Goal: Information Seeking & Learning: Learn about a topic

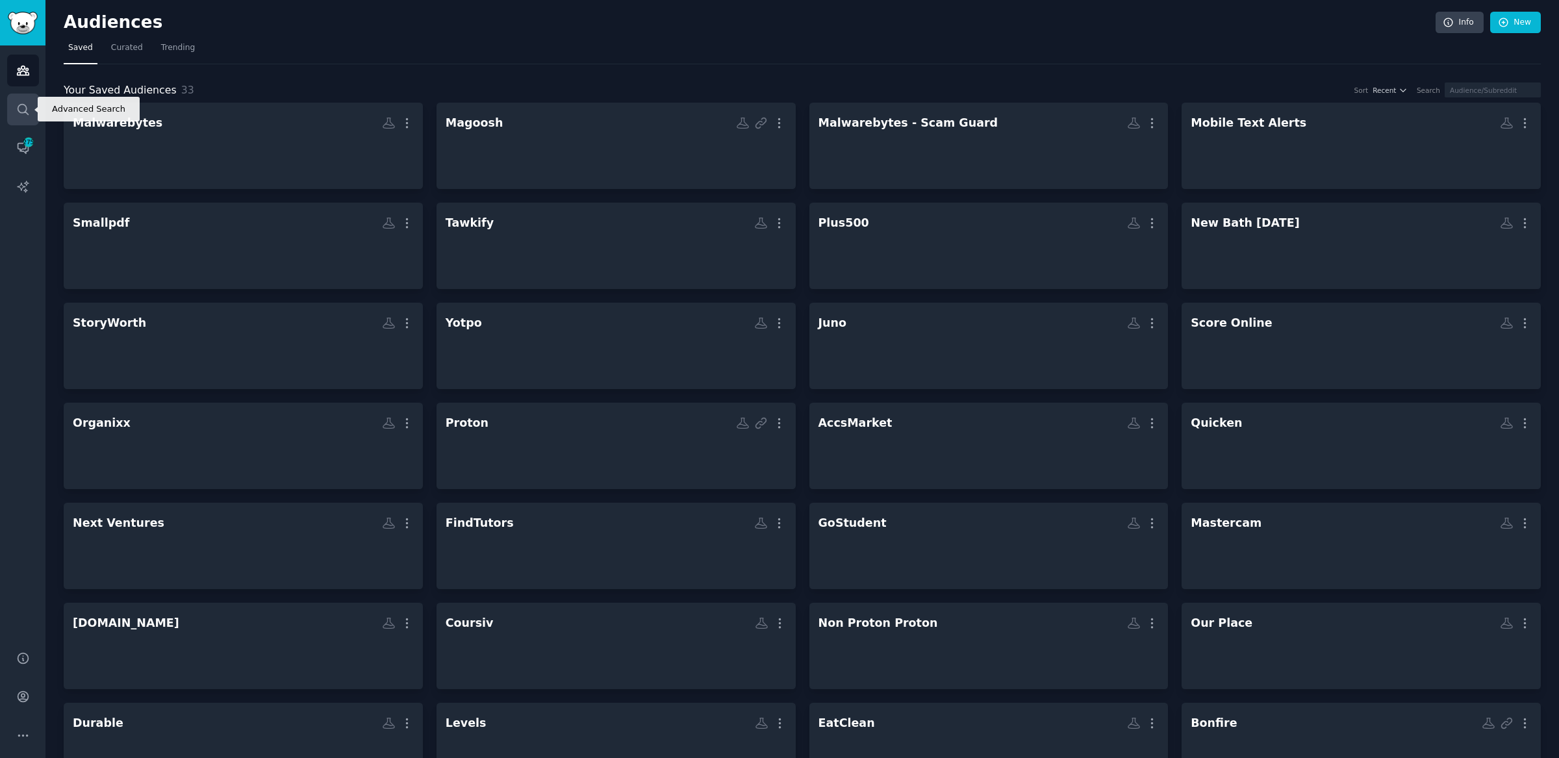
click at [29, 103] on link "Search" at bounding box center [23, 110] width 32 height 32
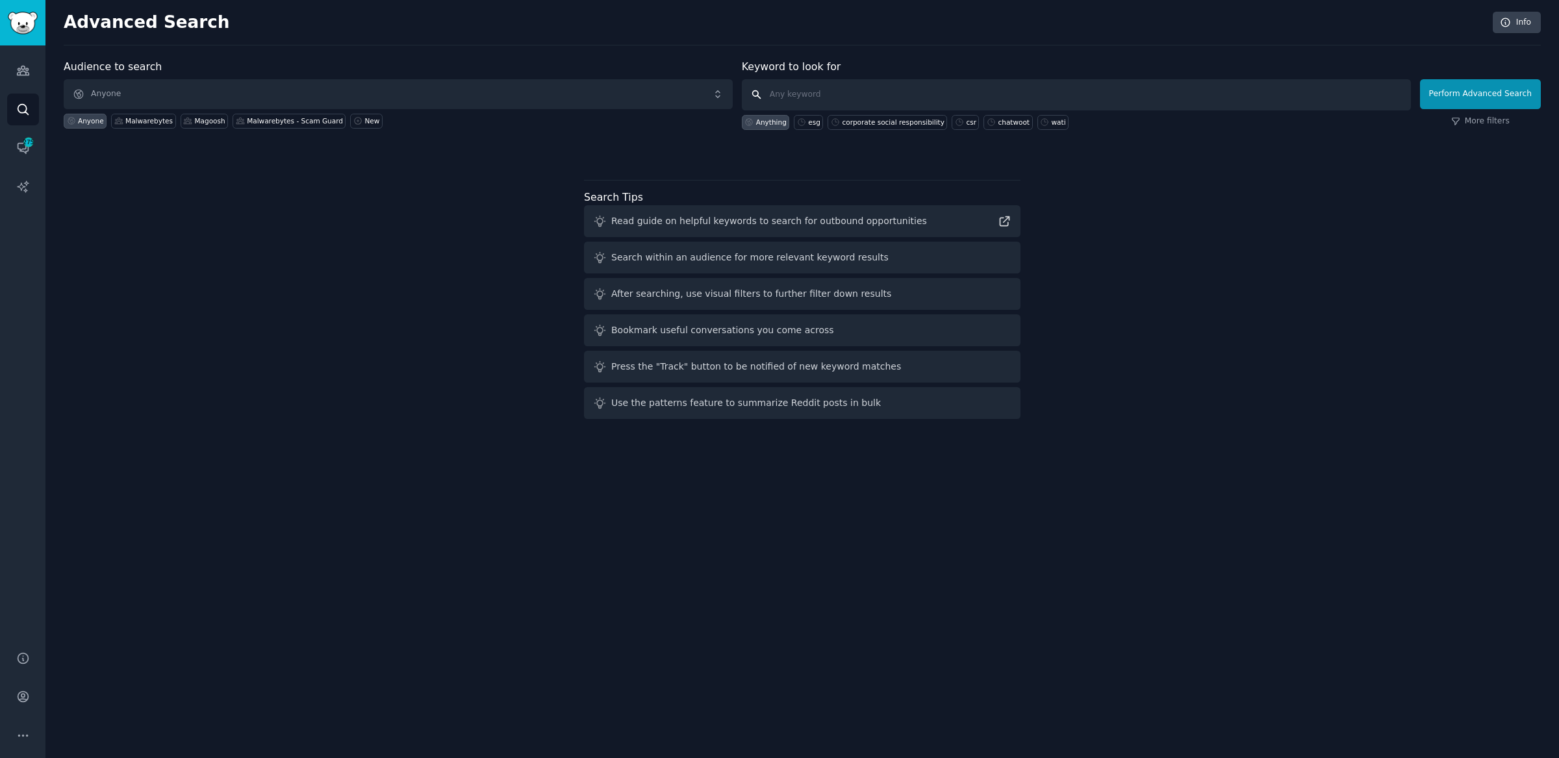
click at [857, 92] on input "text" at bounding box center [1076, 94] width 669 height 31
type input "law school student loan"
click button "Perform Advanced Search" at bounding box center [1480, 94] width 121 height 30
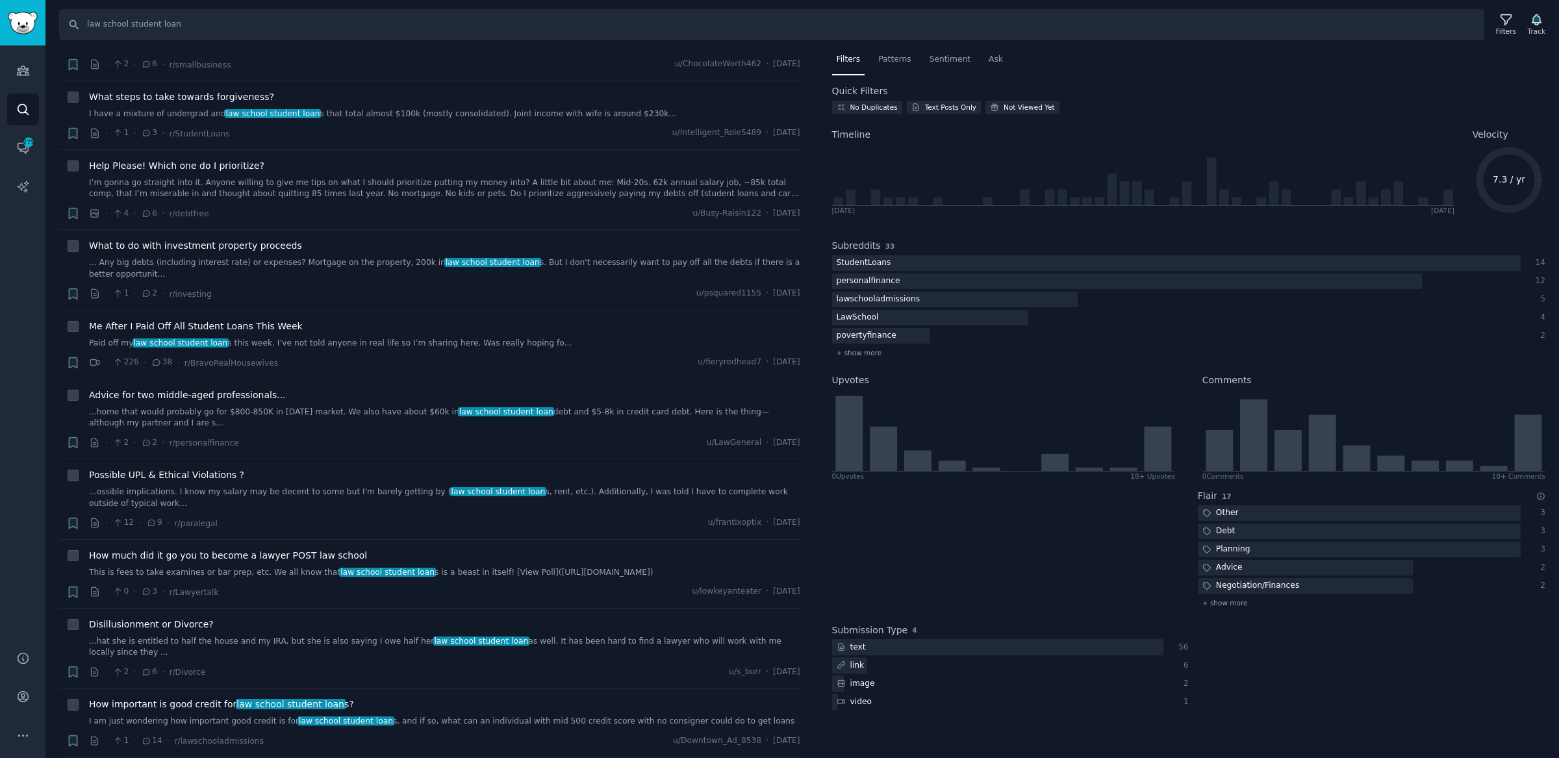
scroll to position [554, 0]
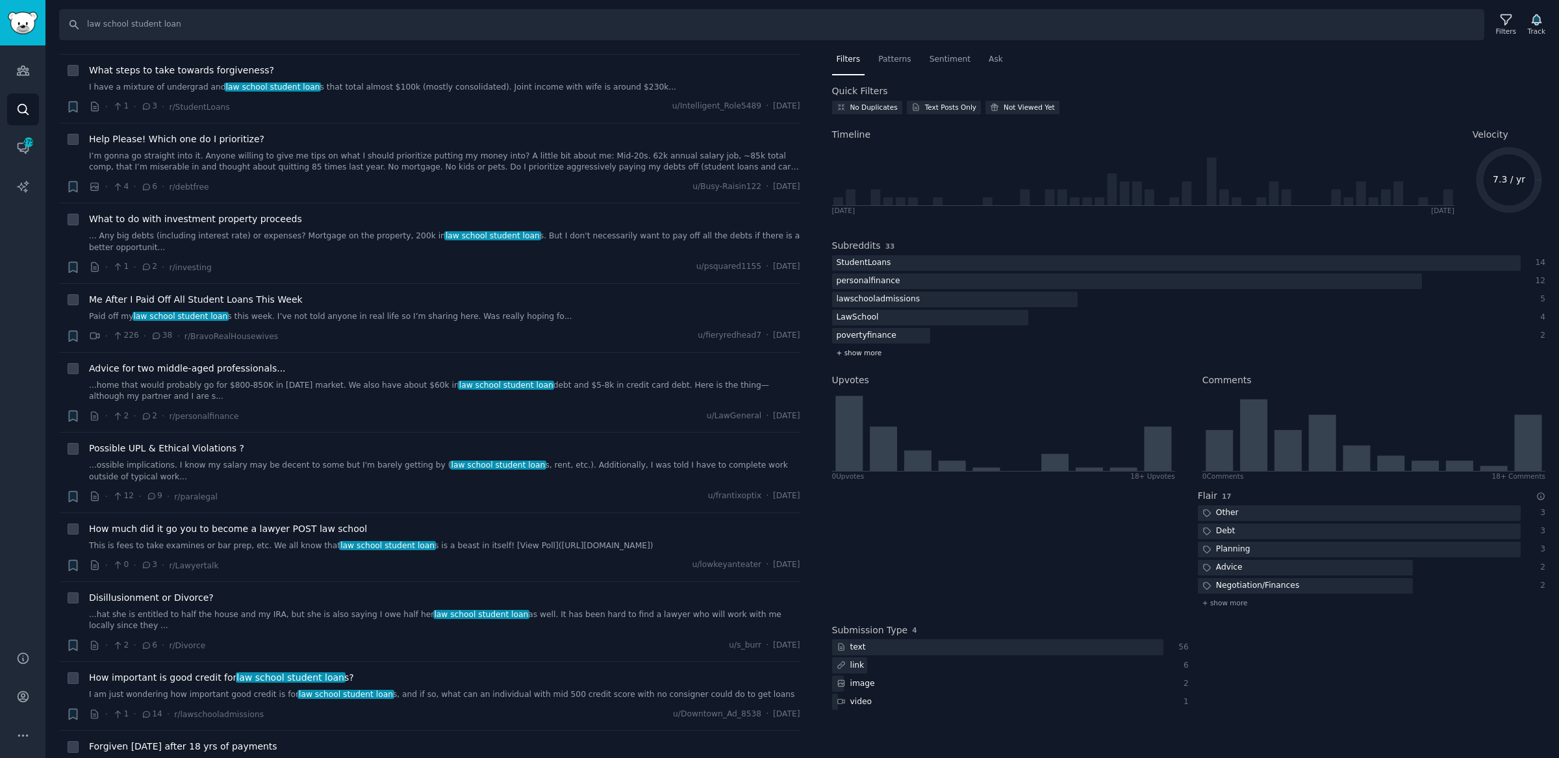
click at [875, 352] on span "+ show more" at bounding box center [858, 352] width 45 height 9
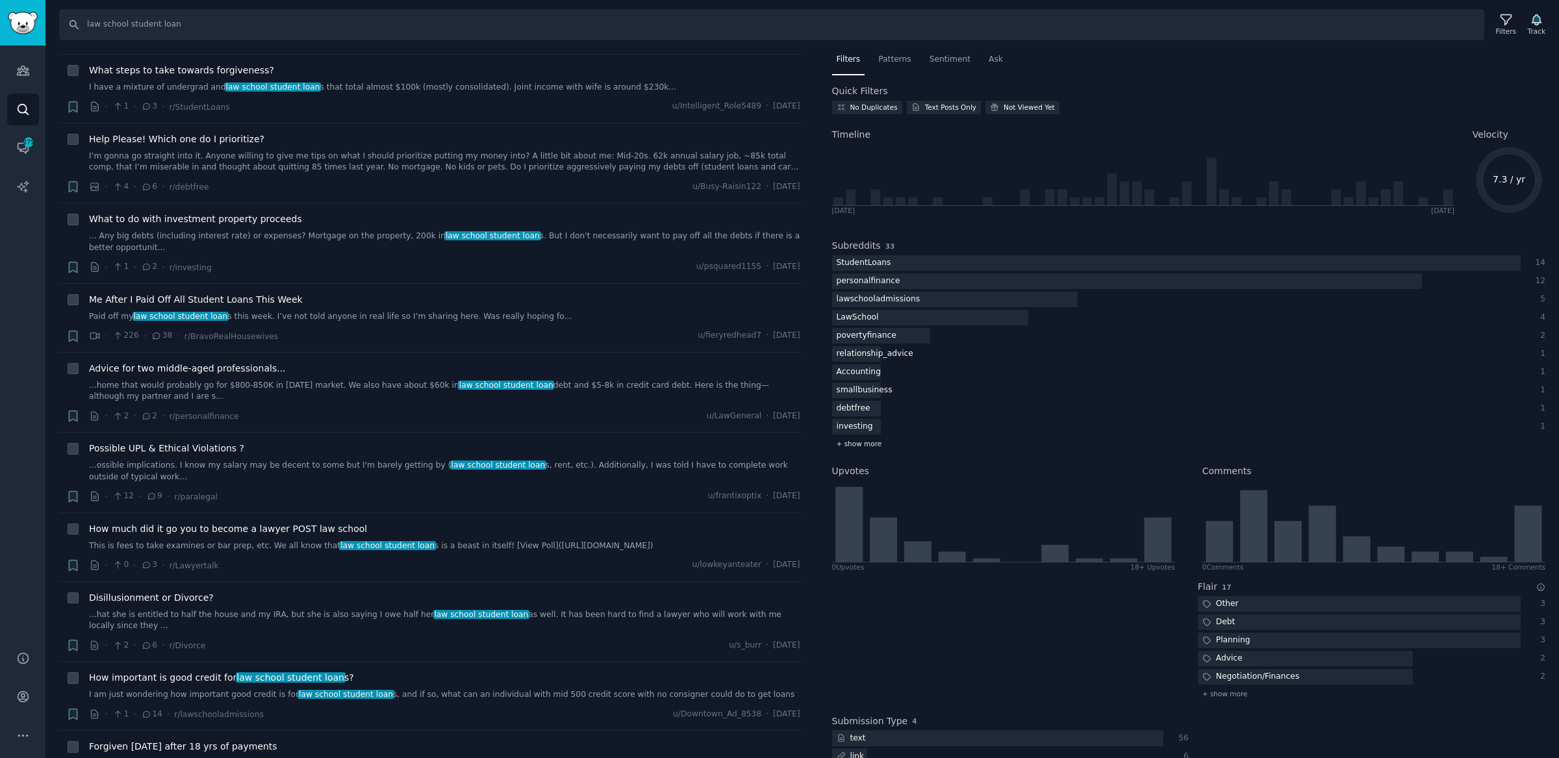
click at [868, 443] on span "+ show more" at bounding box center [858, 443] width 45 height 9
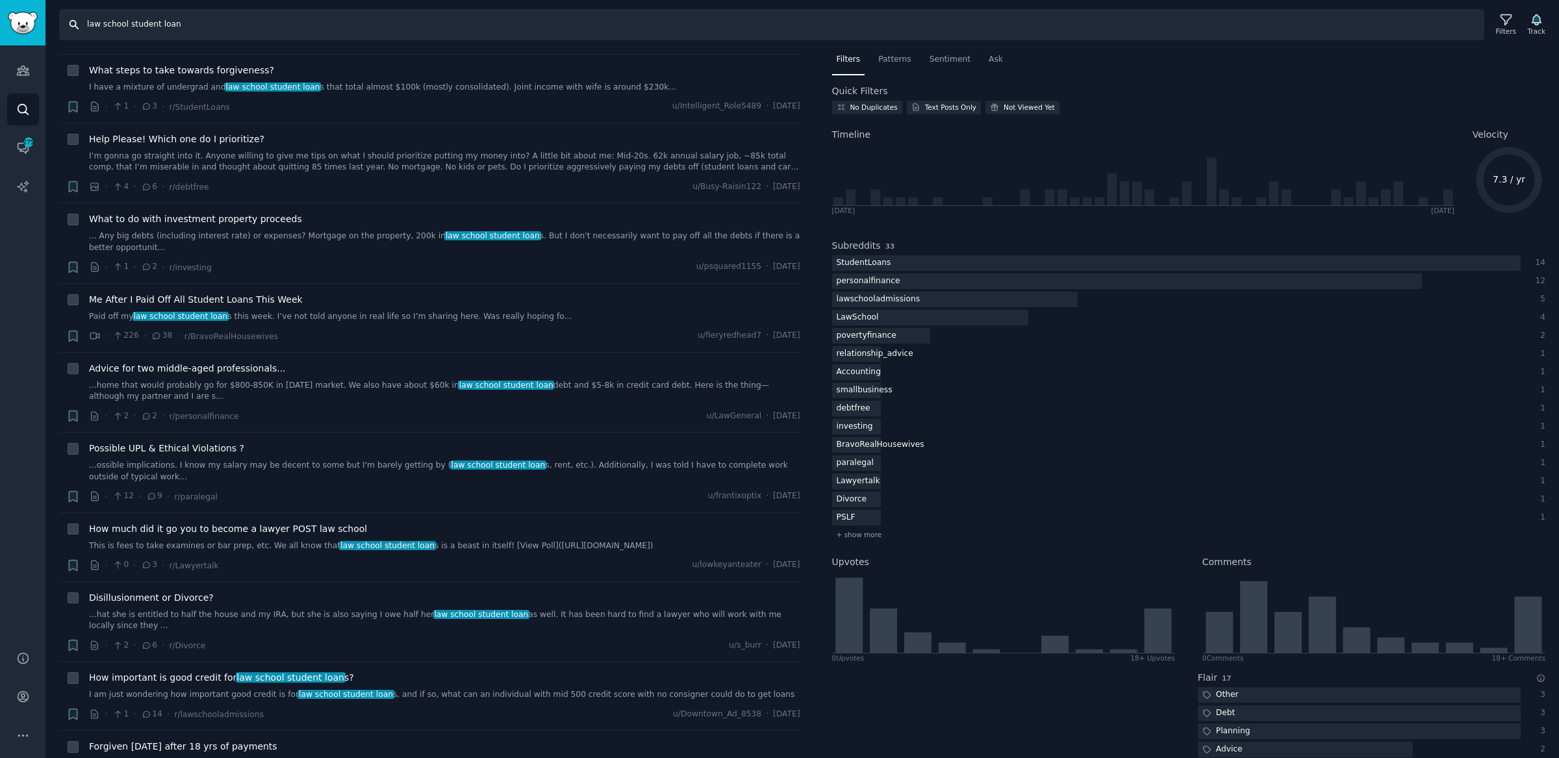
click at [93, 25] on input "law school student loan" at bounding box center [771, 24] width 1425 height 31
type input "med school student loan"
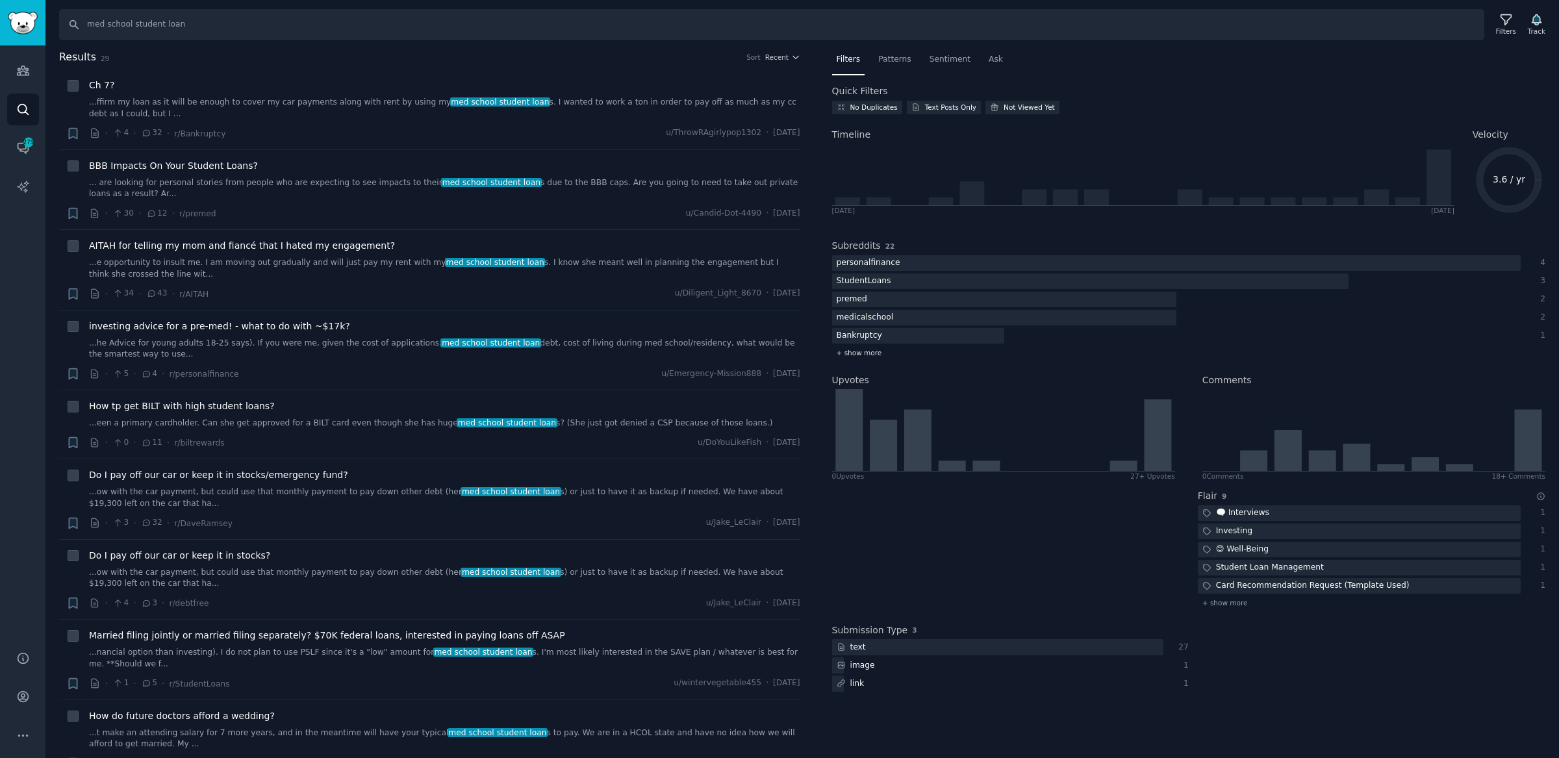
click at [859, 348] on span "+ show more" at bounding box center [858, 352] width 45 height 9
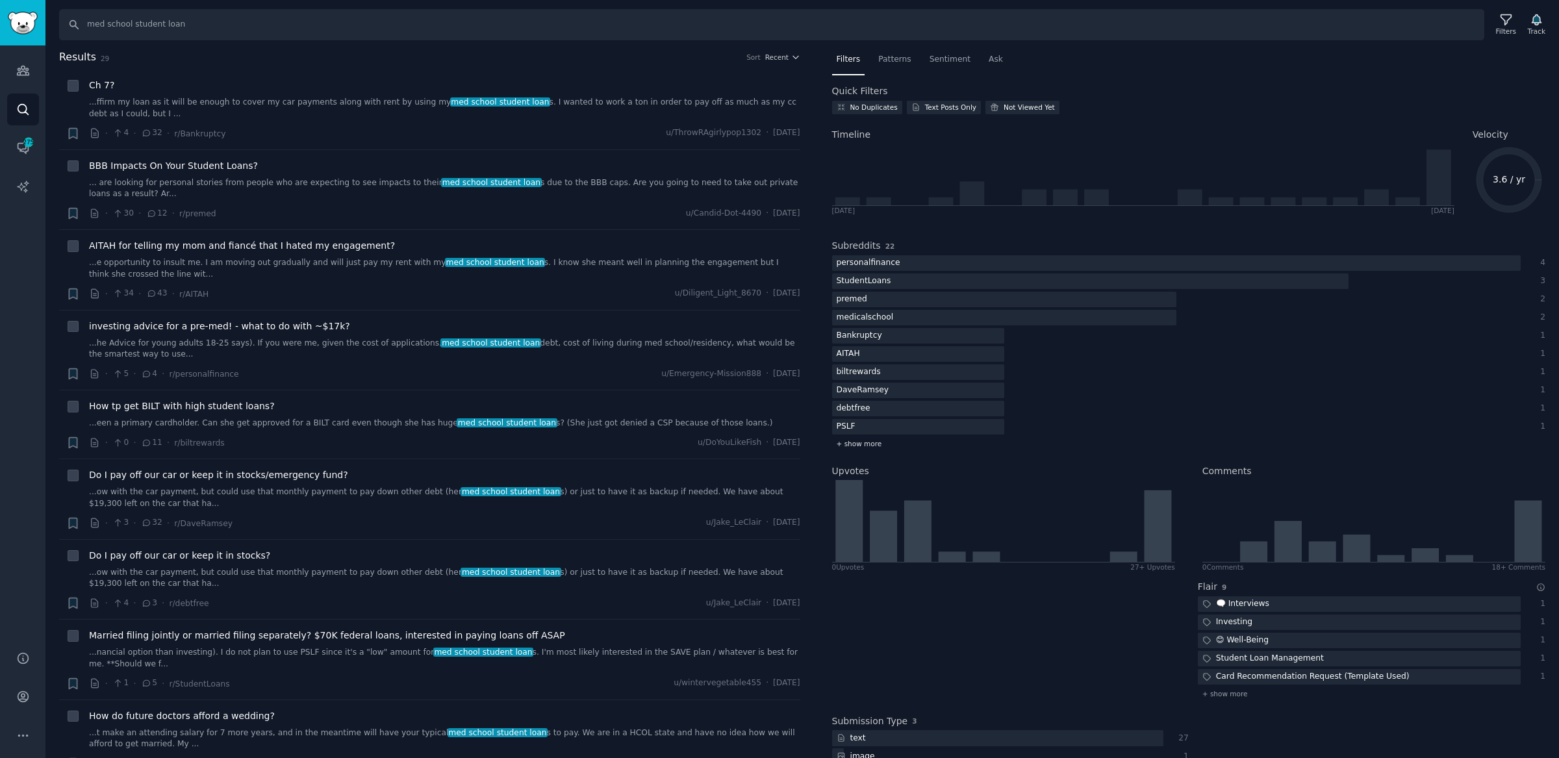
click at [860, 442] on span "+ show more" at bounding box center [858, 443] width 45 height 9
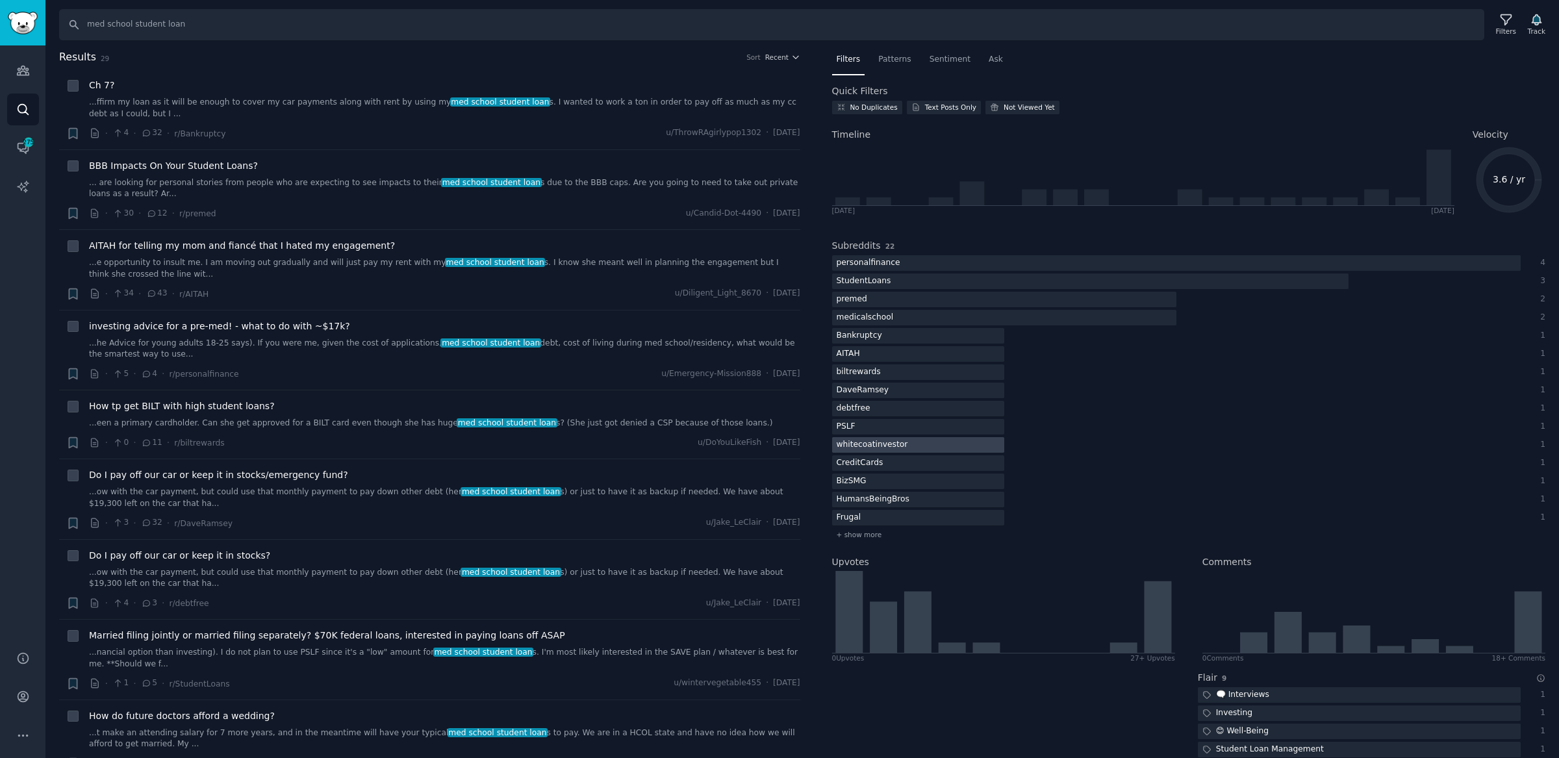
click at [879, 442] on div "whitecoatinvestor" at bounding box center [872, 445] width 81 height 16
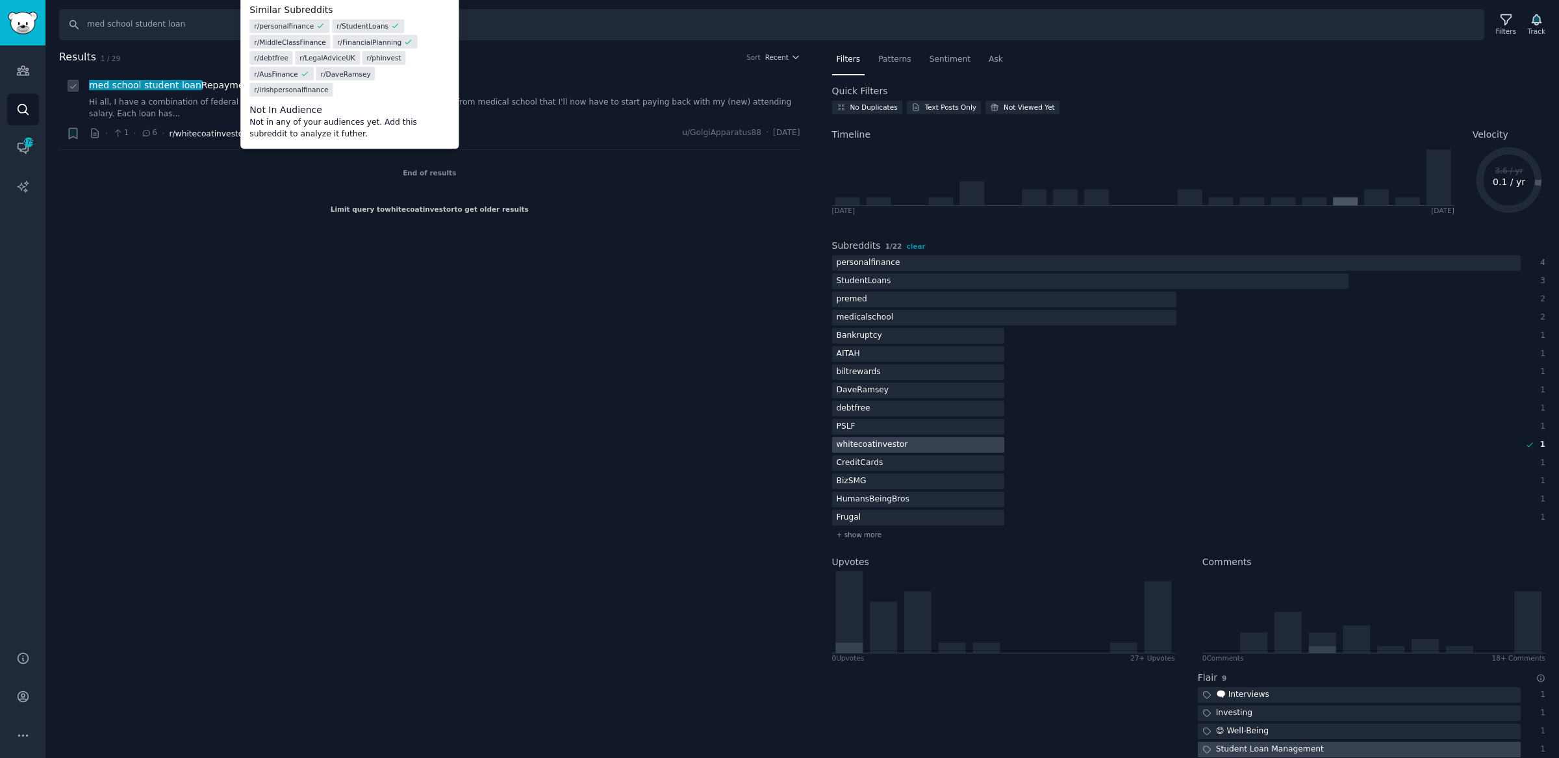
click at [198, 134] on span "r/whitecoatinvestor" at bounding box center [207, 133] width 77 height 9
click at [204, 132] on span "r/whitecoatinvestor" at bounding box center [207, 133] width 77 height 9
click at [177, 129] on span "r/whitecoatinvestor" at bounding box center [207, 133] width 77 height 9
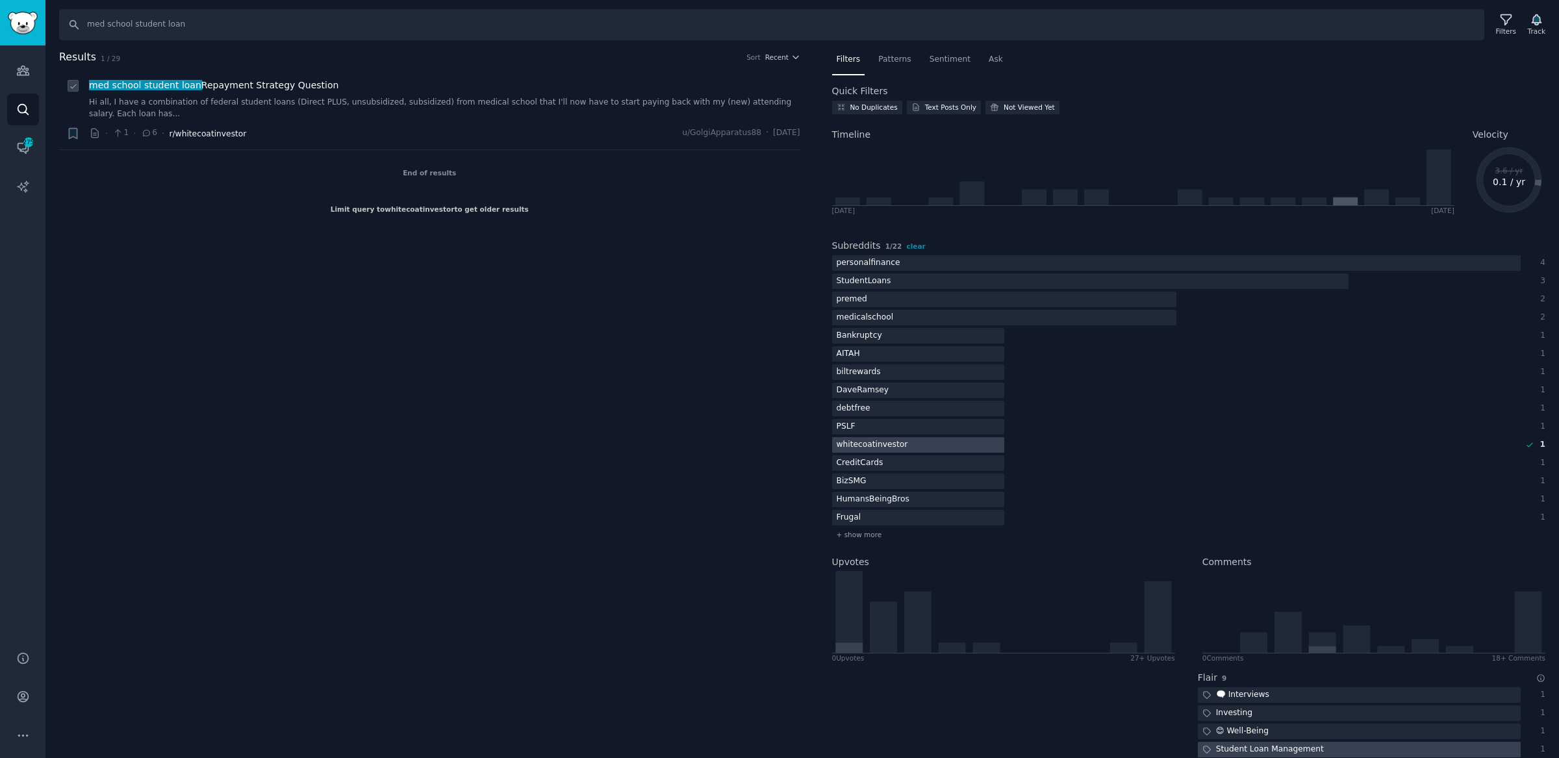
click at [188, 132] on span "r/whitecoatinvestor" at bounding box center [207, 133] width 77 height 9
click at [639, 103] on link "Hi all, I have a combination of federal student loans (Direct PLUS, unsubsidize…" at bounding box center [444, 108] width 711 height 23
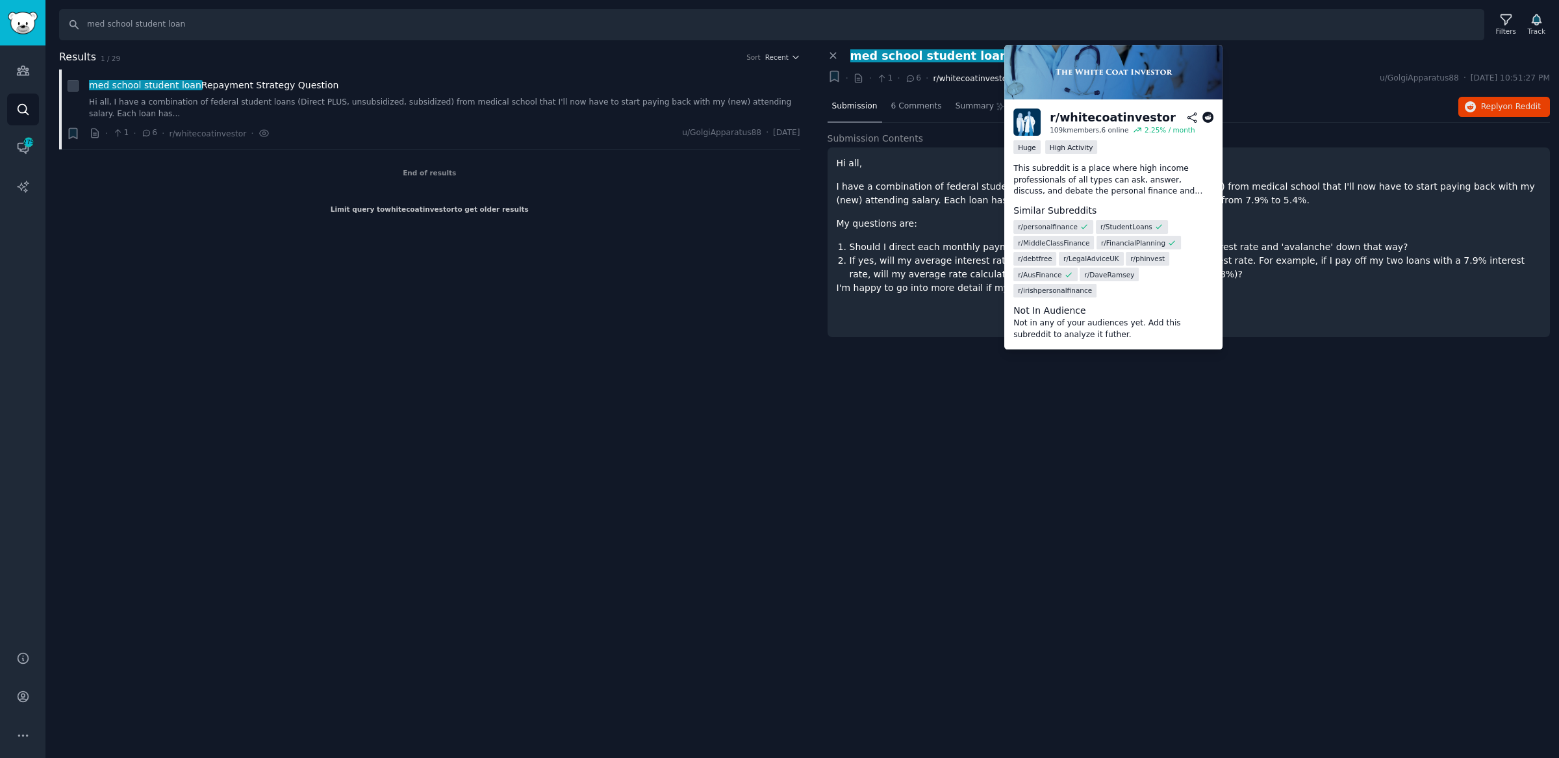
click at [980, 82] on span "r/whitecoatinvestor" at bounding box center [971, 78] width 77 height 9
